Goal: Navigation & Orientation: Find specific page/section

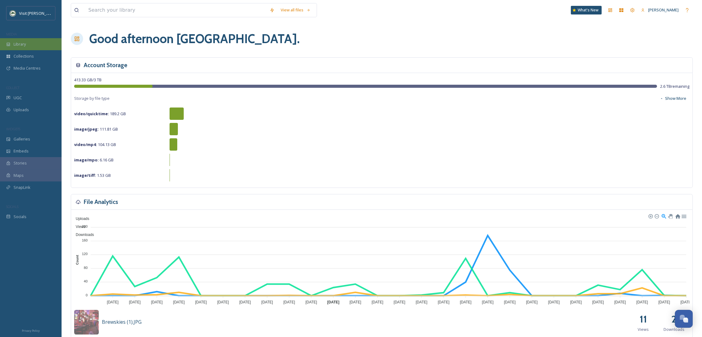
click at [10, 43] on icon at bounding box center [8, 44] width 4 height 4
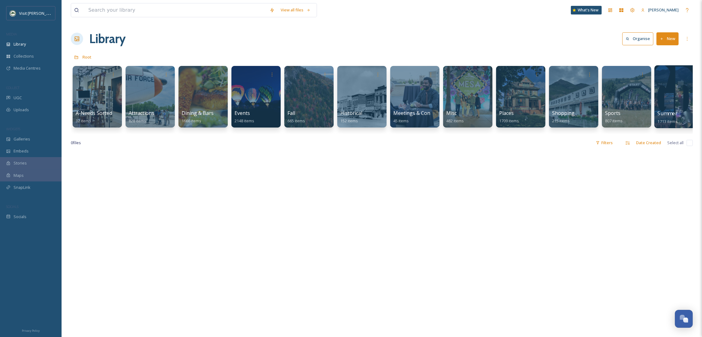
click at [671, 111] on span "Summer" at bounding box center [668, 113] width 20 height 7
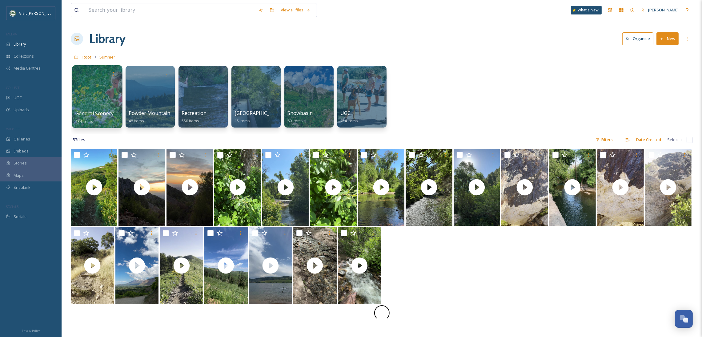
click at [103, 89] on div at bounding box center [97, 96] width 50 height 63
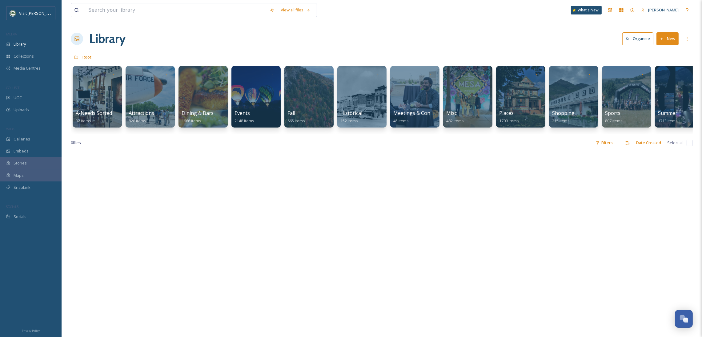
scroll to position [0, 119]
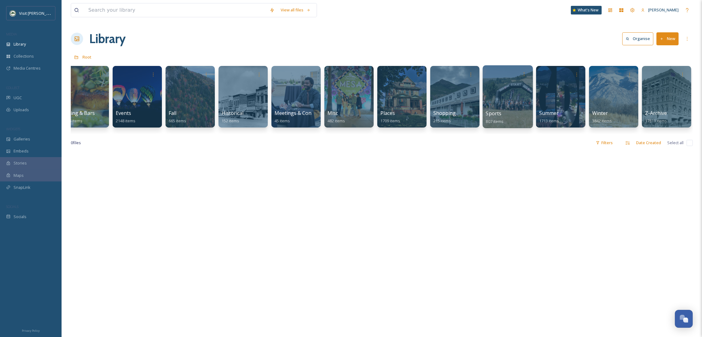
click at [506, 92] on div at bounding box center [507, 96] width 50 height 63
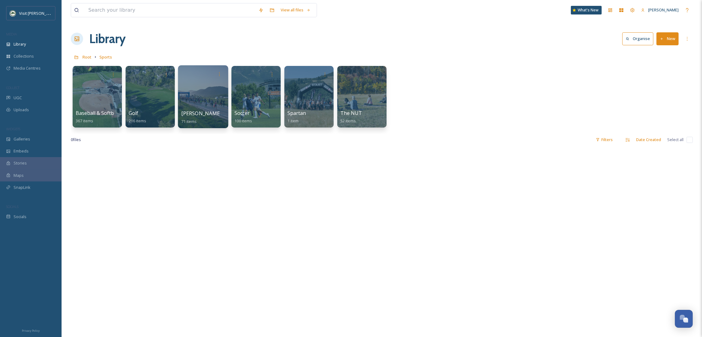
click at [216, 92] on div at bounding box center [203, 96] width 50 height 63
